Goal: Information Seeking & Learning: Learn about a topic

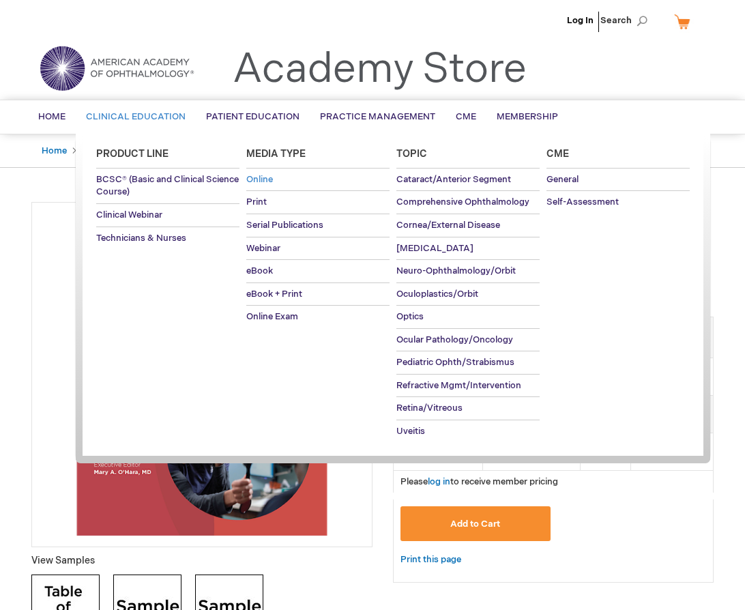
click at [269, 175] on span "Online" at bounding box center [259, 179] width 27 height 11
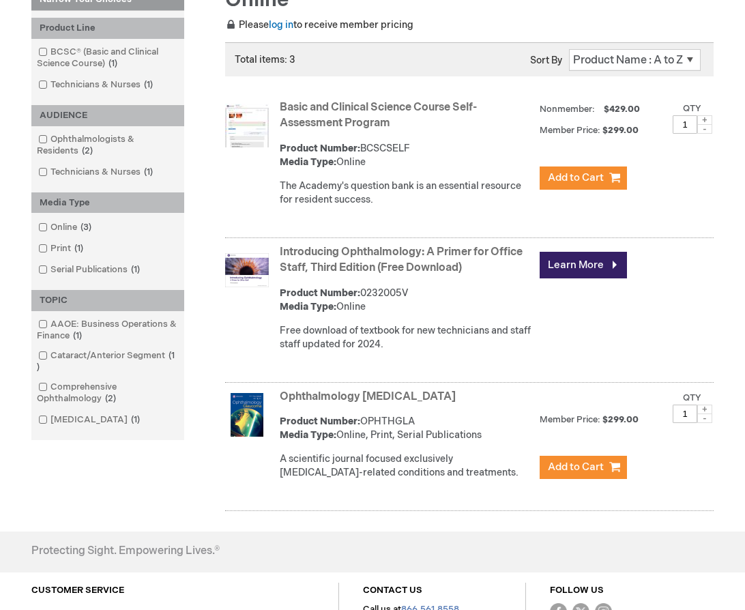
scroll to position [215, 0]
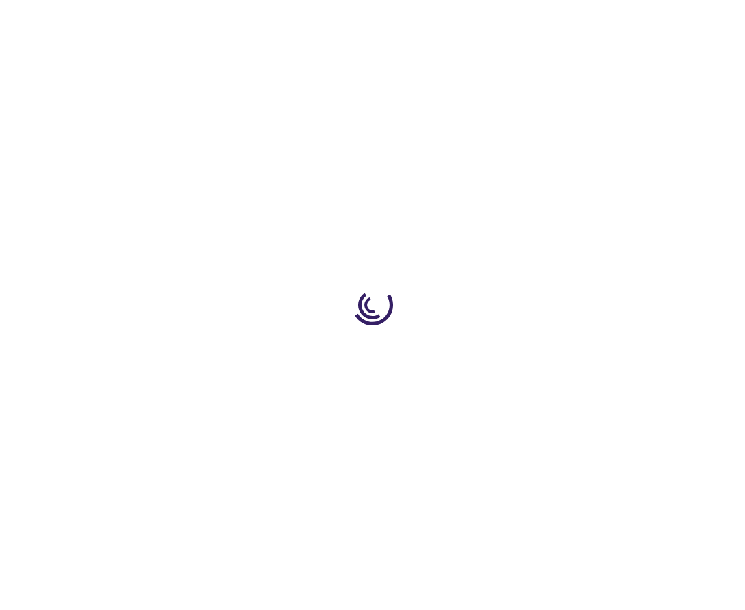
type input "0"
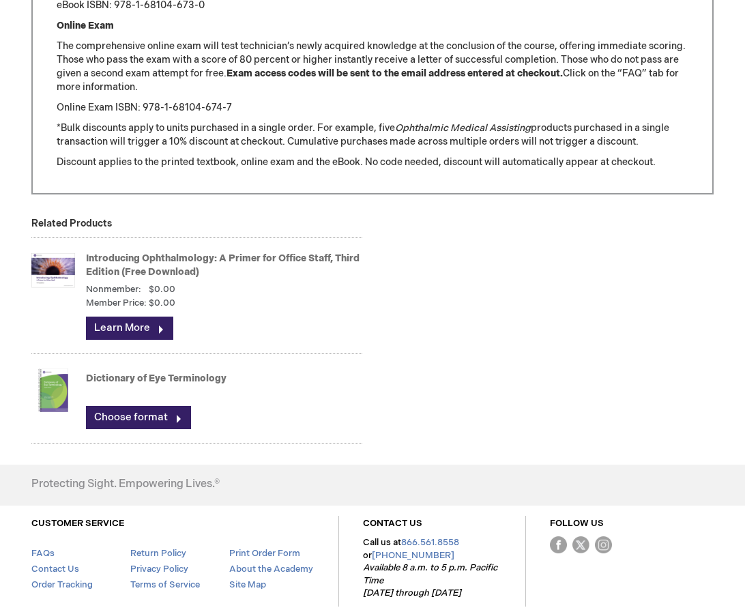
scroll to position [1841, 0]
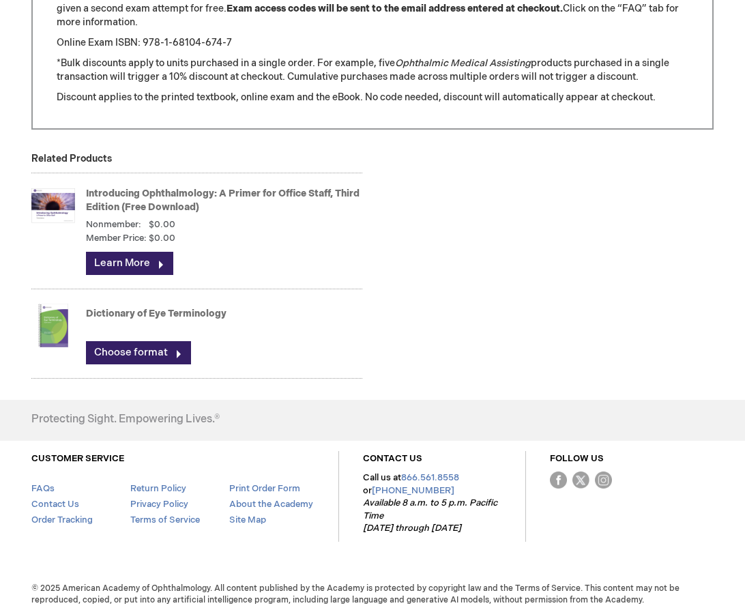
click at [298, 192] on link "Introducing Ophthalmology: A Primer for Office Staff, Third Edition (Free Downl…" at bounding box center [222, 200] width 273 height 25
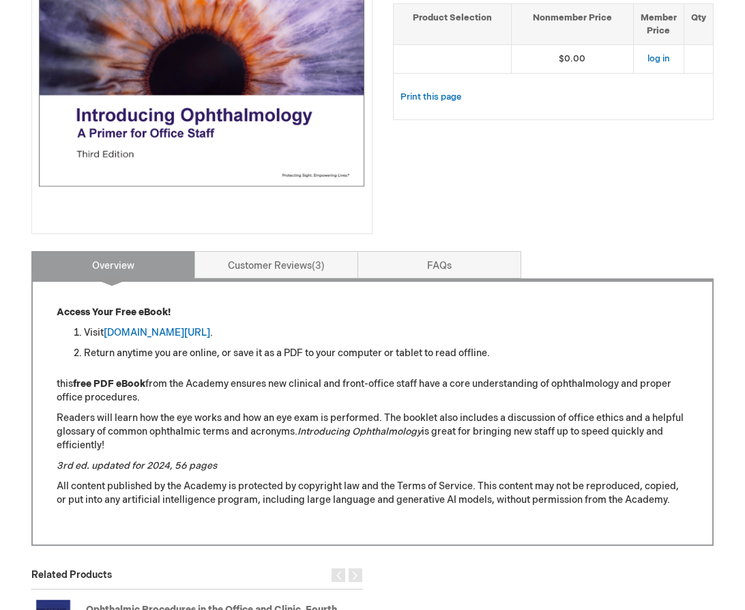
scroll to position [341, 0]
